Goal: Book appointment/travel/reservation

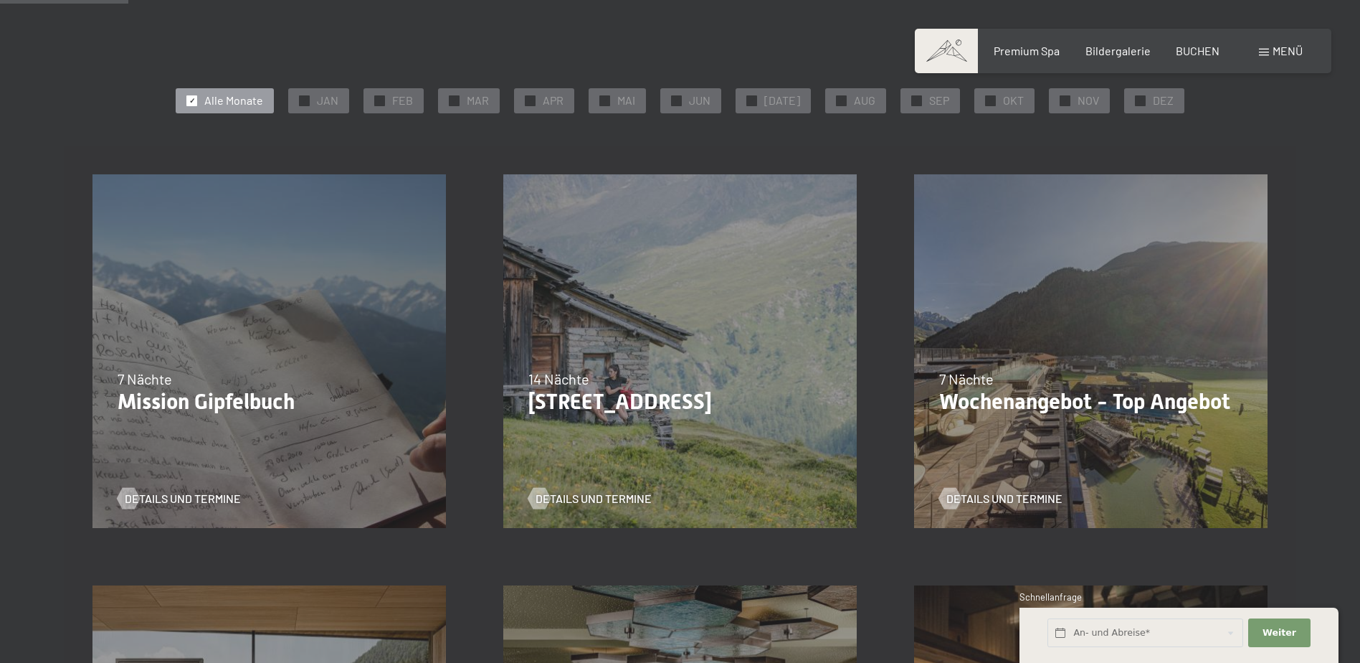
scroll to position [287, 0]
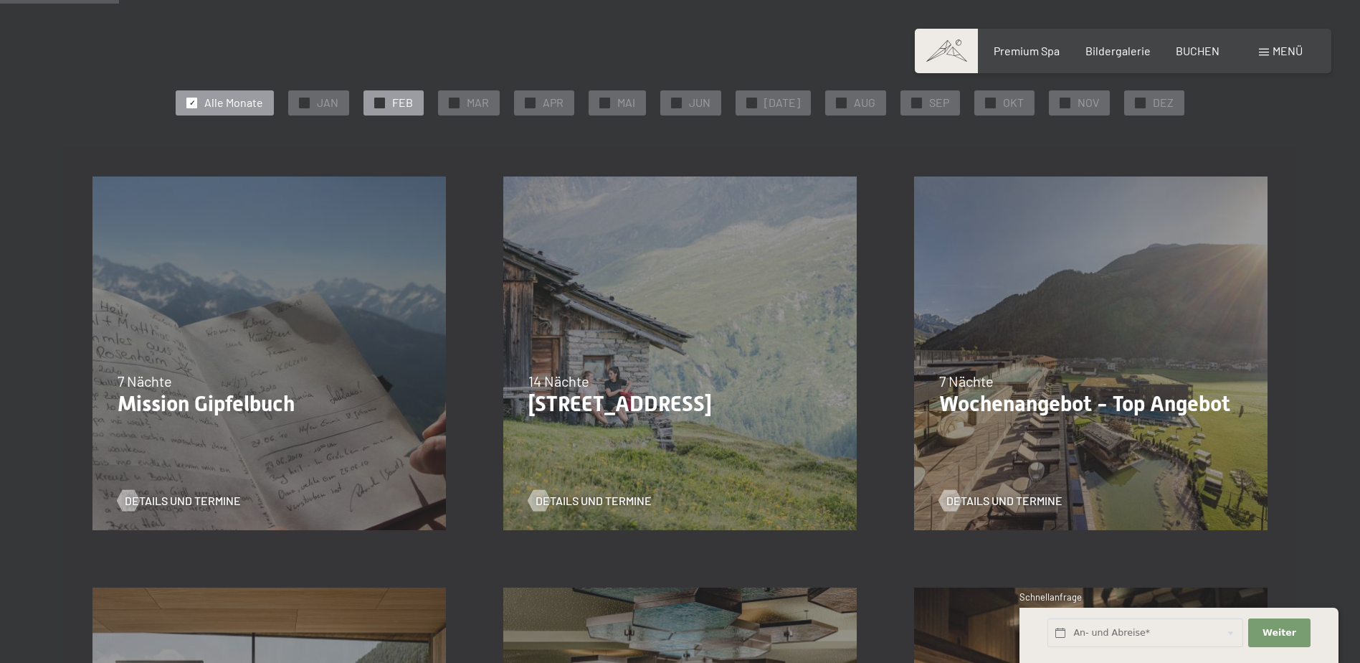
click at [404, 105] on span "FEB" at bounding box center [402, 103] width 21 height 16
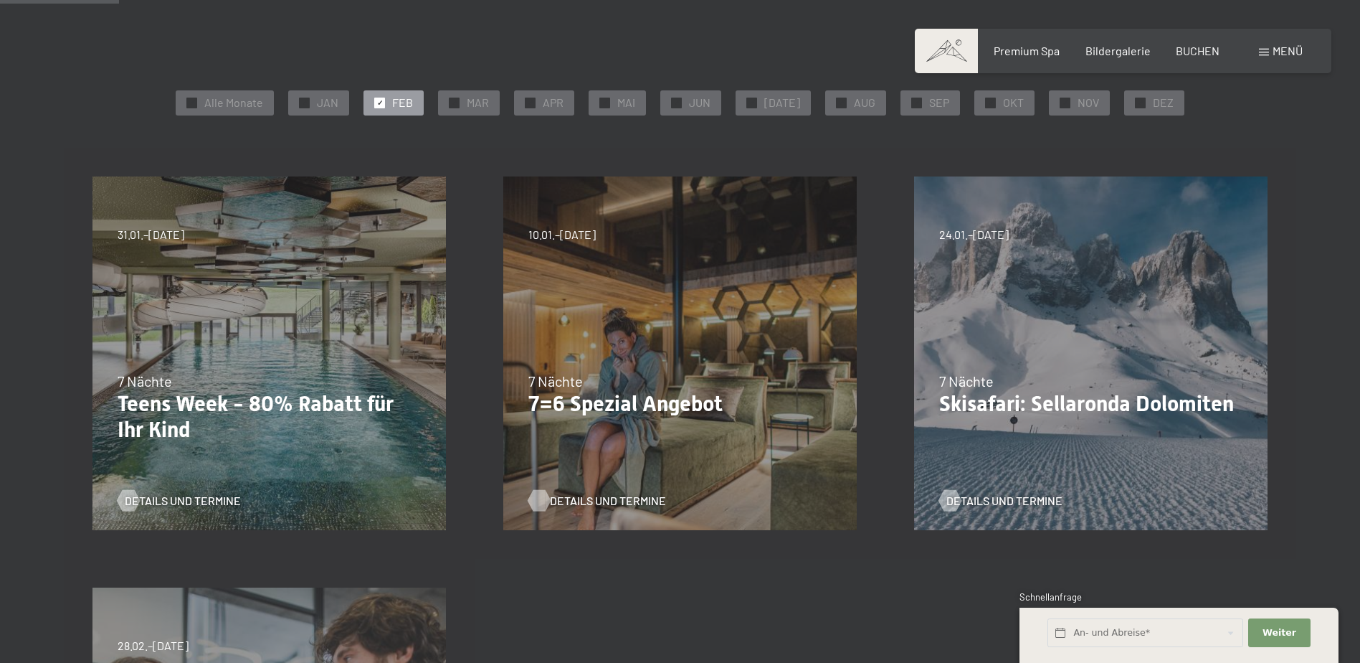
click at [578, 499] on span "Details und Termine" at bounding box center [608, 501] width 116 height 16
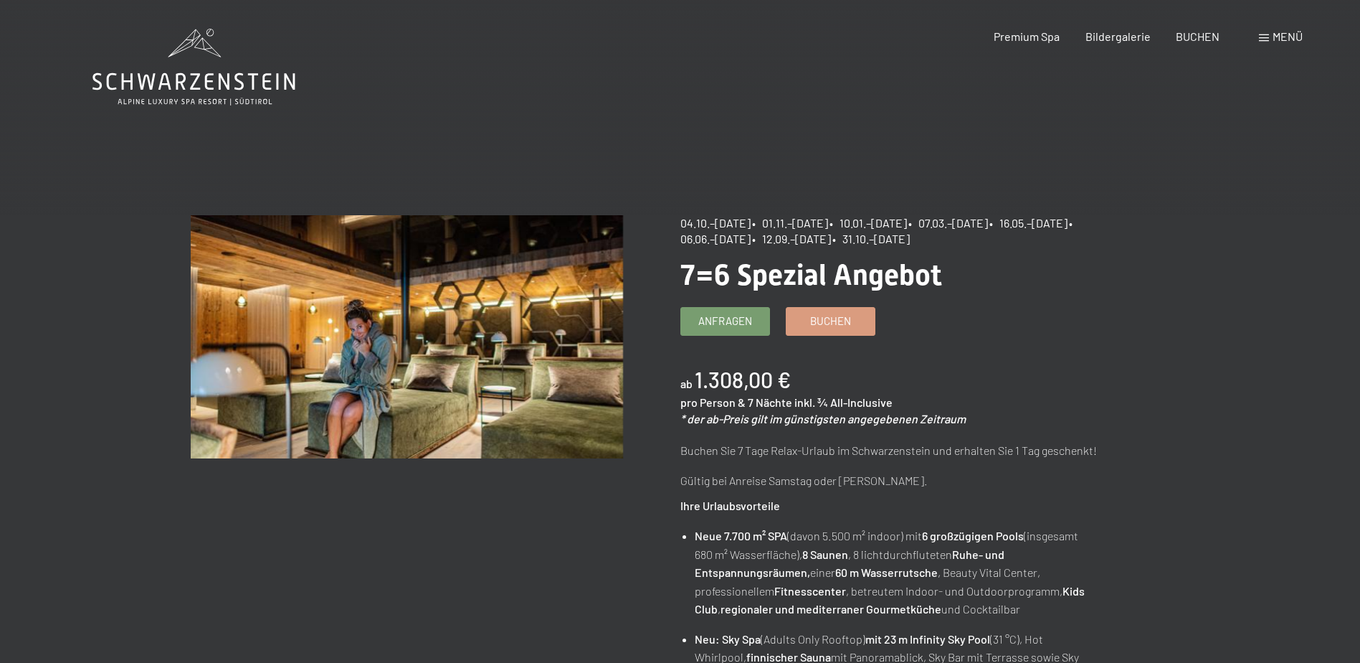
drag, startPoint x: 681, startPoint y: 380, endPoint x: 789, endPoint y: 380, distance: 108.3
drag, startPoint x: 789, startPoint y: 380, endPoint x: 764, endPoint y: 414, distance: 42.6
click at [764, 414] on em "* der ab-Preis gilt im günstigsten angegebenen Zeitraum" at bounding box center [822, 419] width 285 height 14
